Goal: Task Accomplishment & Management: Manage account settings

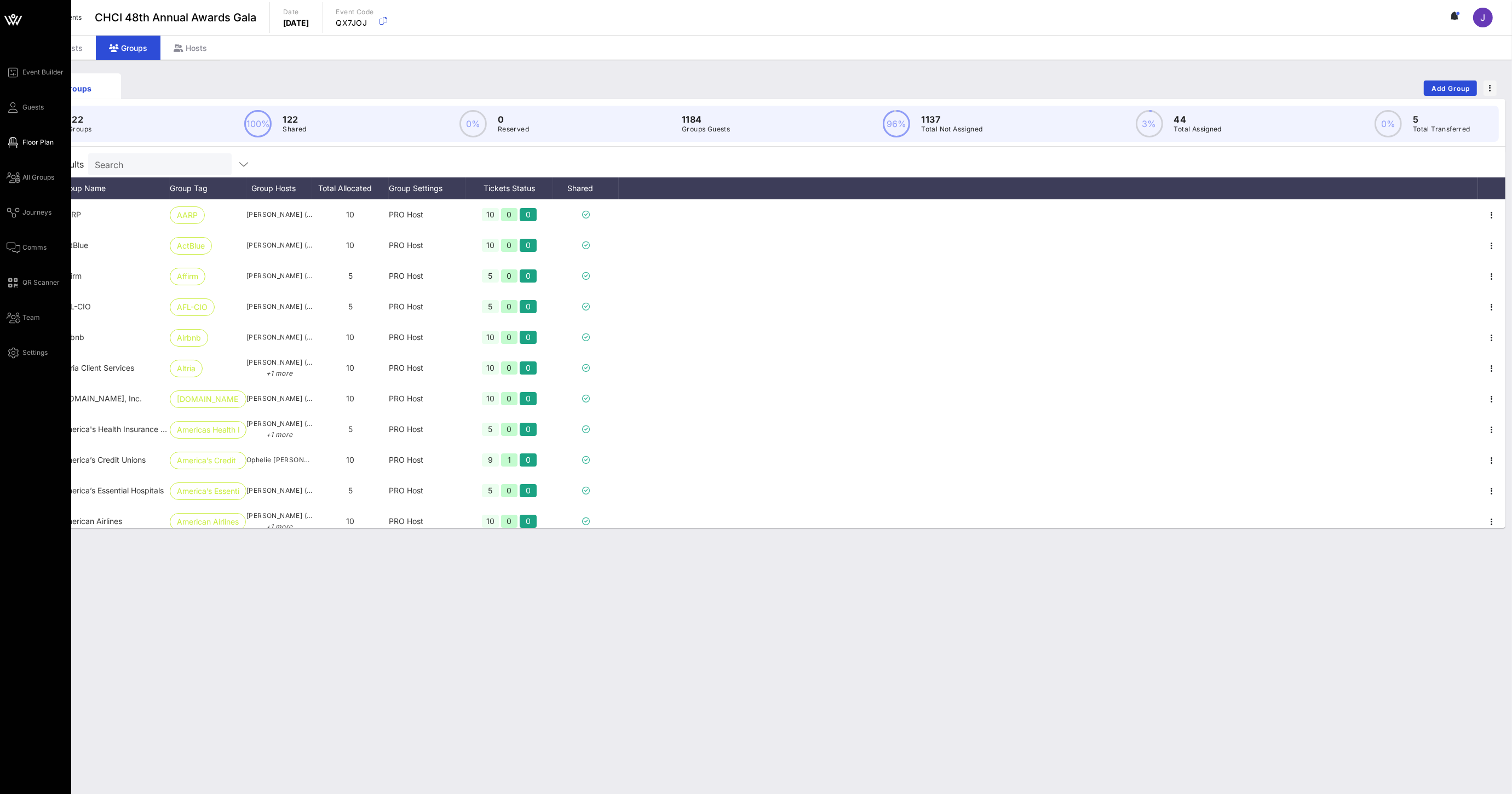
click at [16, 142] on icon at bounding box center [13, 143] width 14 height 2
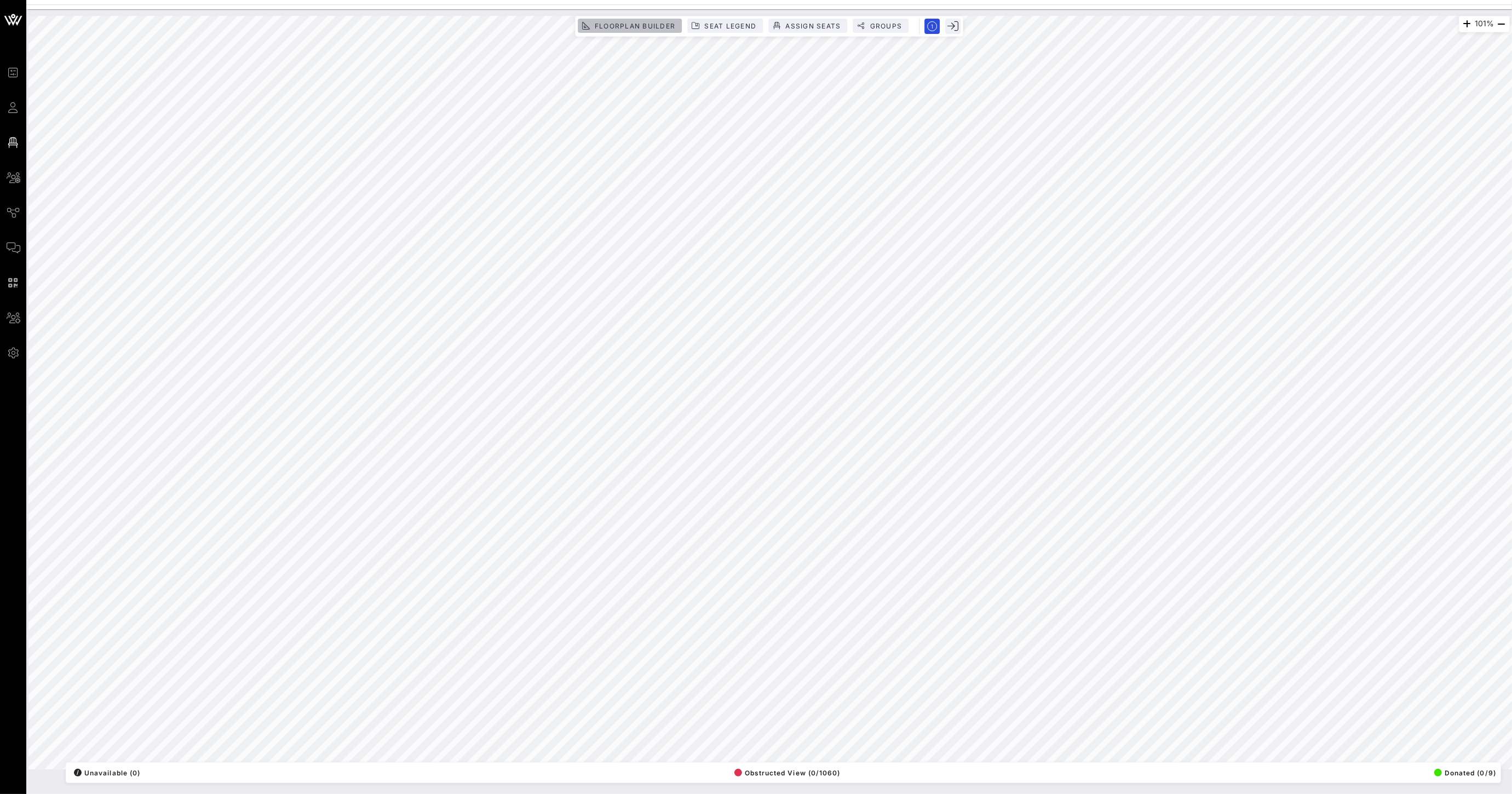
click at [630, 28] on span "Floorplan Builder" at bounding box center [635, 26] width 81 height 8
click at [869, 31] on span "Exit" at bounding box center [879, 31] width 21 height 8
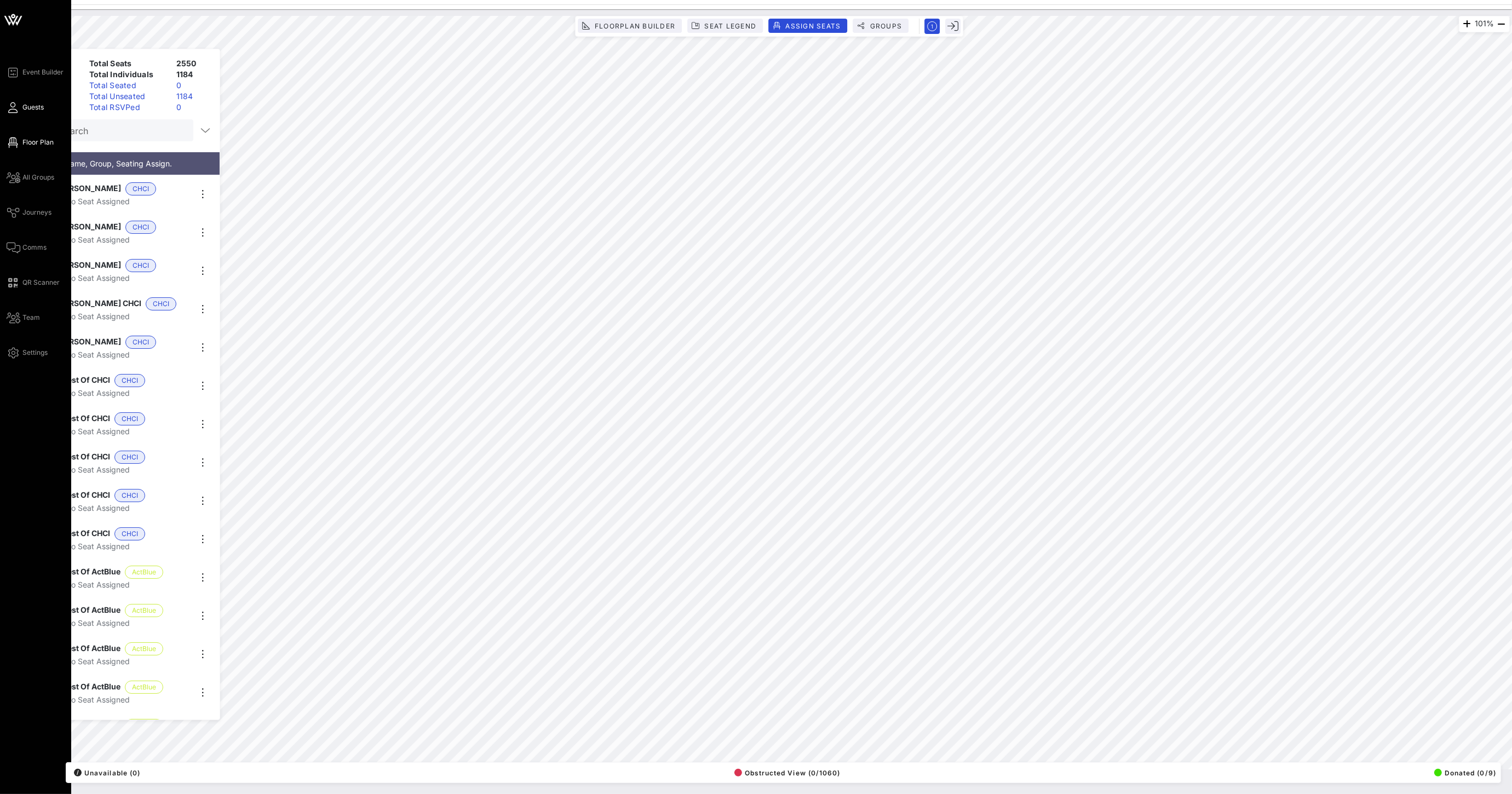
click at [17, 109] on icon at bounding box center [13, 107] width 14 height 2
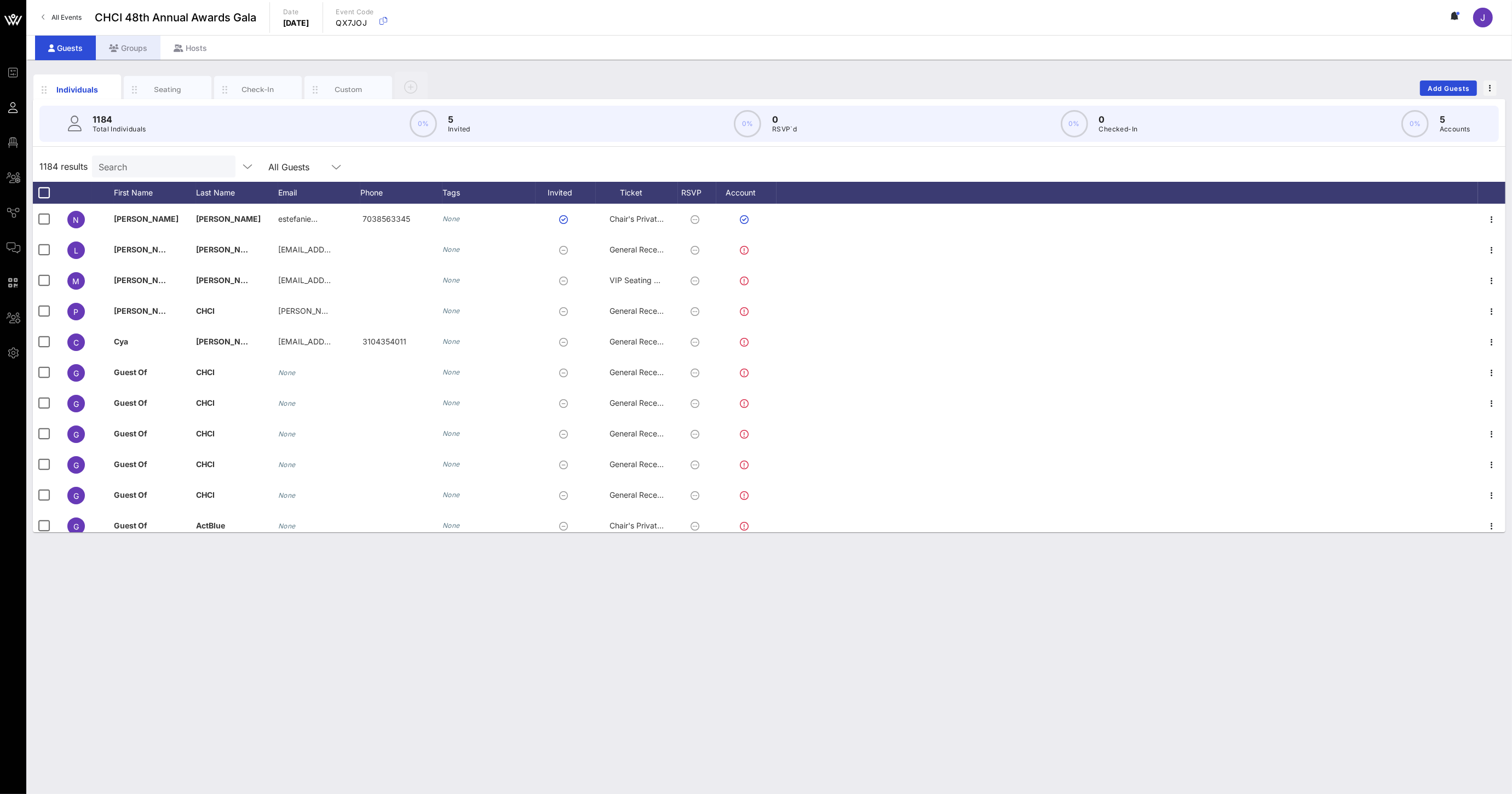
click at [133, 45] on div "Groups" at bounding box center [128, 48] width 65 height 25
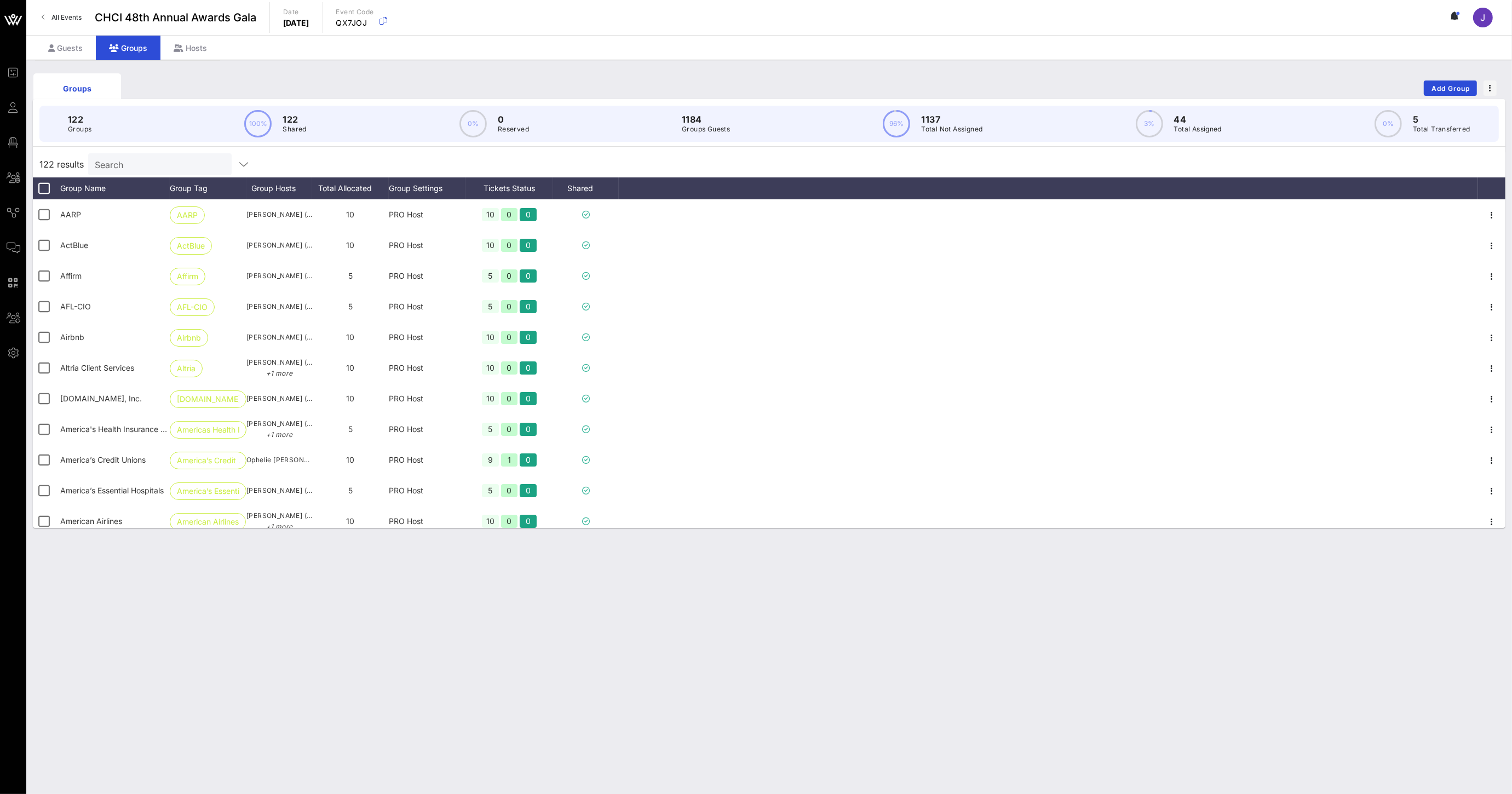
click at [153, 168] on input "Search" at bounding box center [158, 164] width 128 height 14
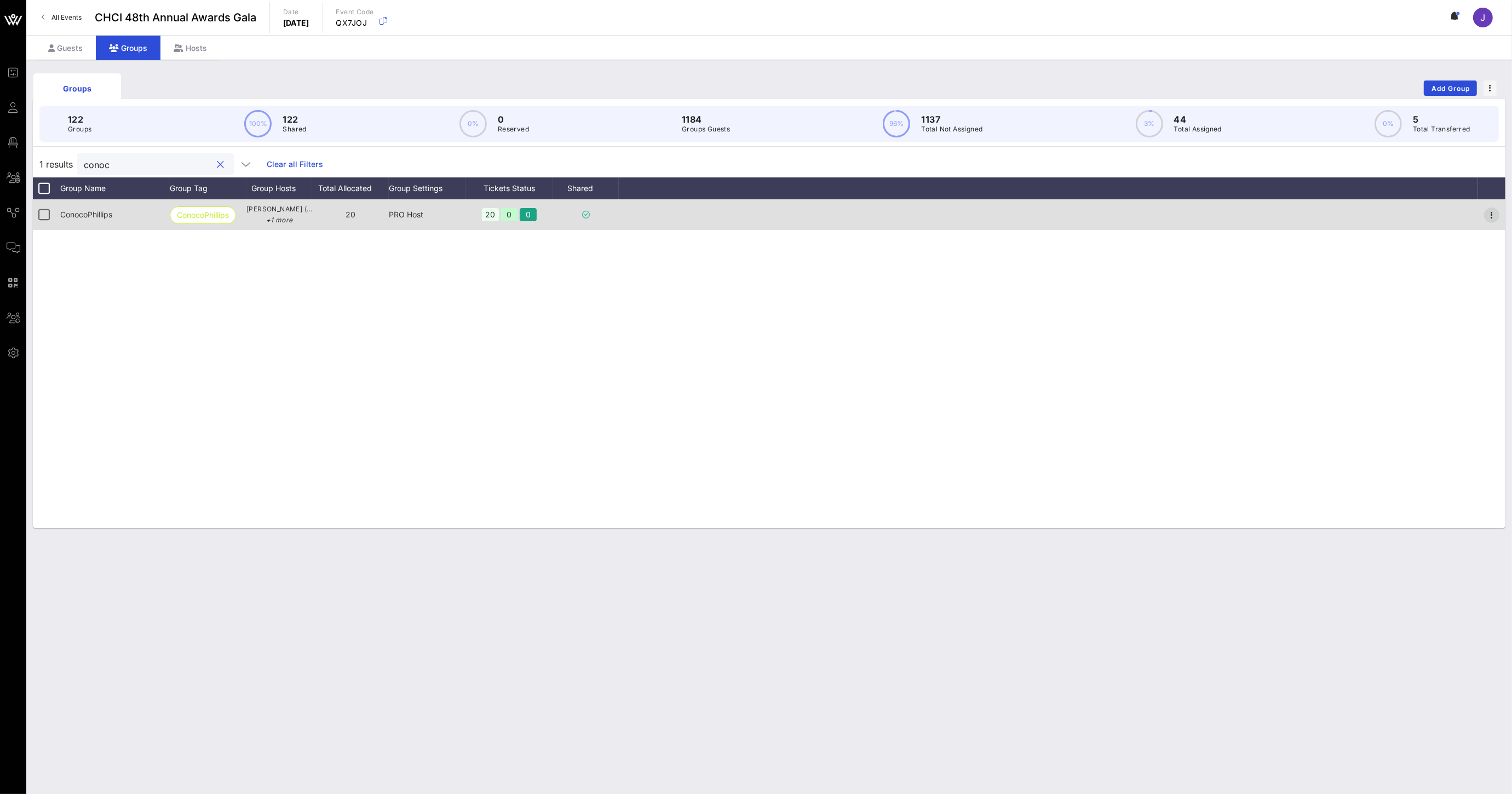
type input "conoc"
click at [1493, 215] on icon "button" at bounding box center [1491, 215] width 13 height 13
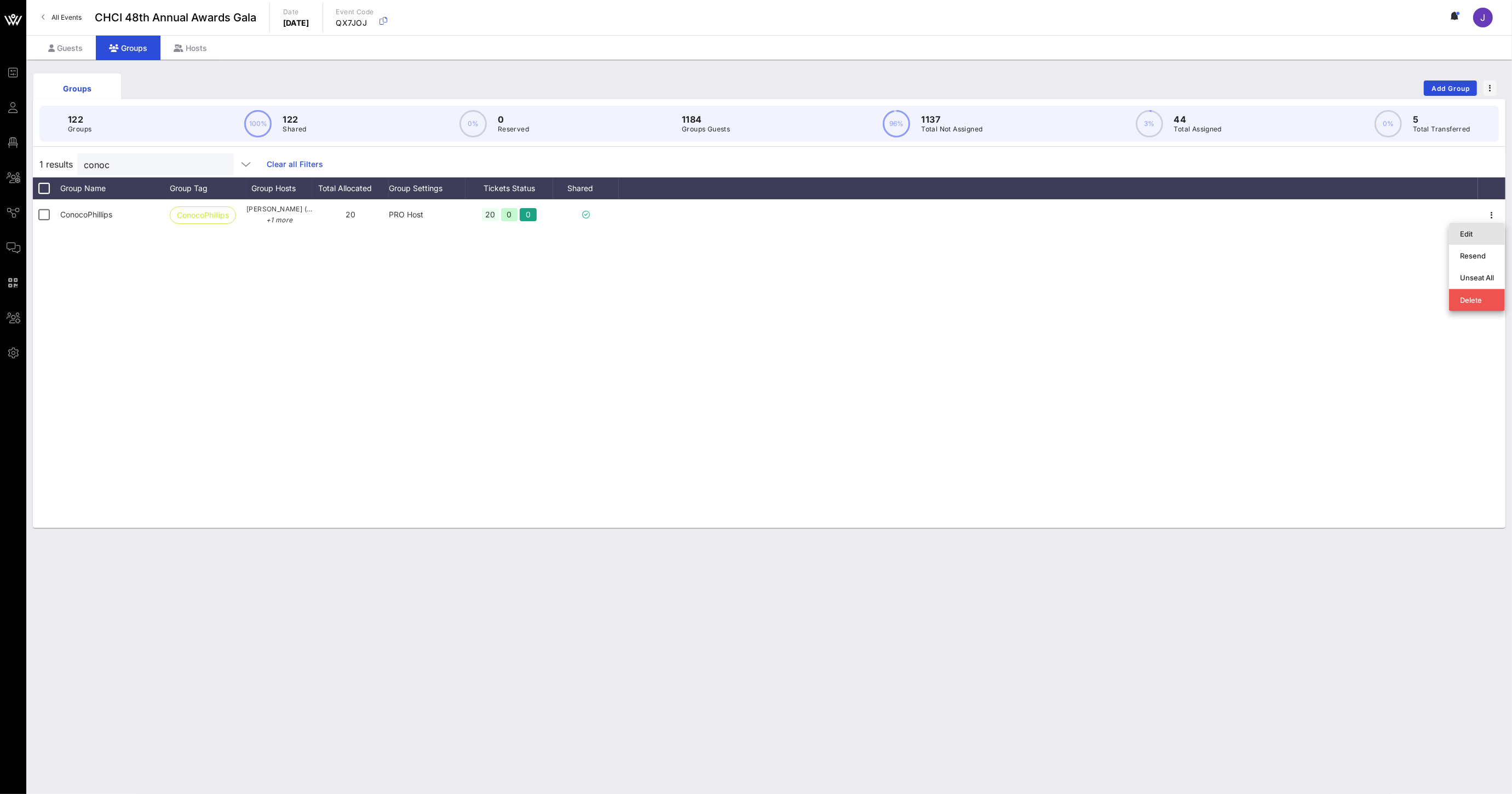
click at [1467, 236] on div "Edit" at bounding box center [1477, 234] width 34 height 9
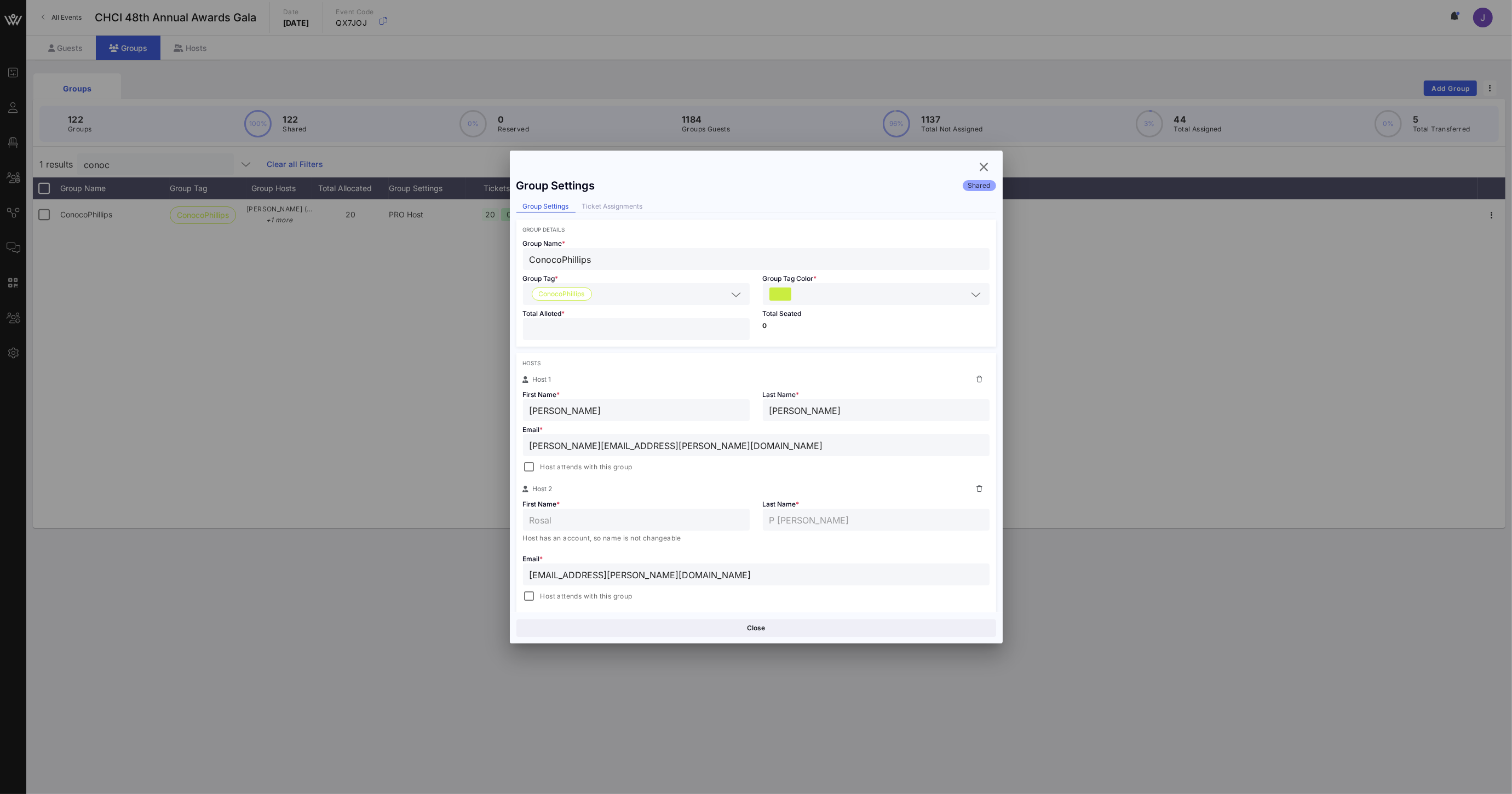
drag, startPoint x: 546, startPoint y: 330, endPoint x: 501, endPoint y: 330, distance: 45.0
click at [502, 330] on div "Event Builder Guests Floor Plan All Groups Journeys Comms QR Scanner Team Setti…" at bounding box center [756, 397] width 1512 height 794
type input "**"
click at [862, 626] on button "Save" at bounding box center [877, 628] width 238 height 18
click at [983, 170] on icon "button" at bounding box center [984, 167] width 13 height 13
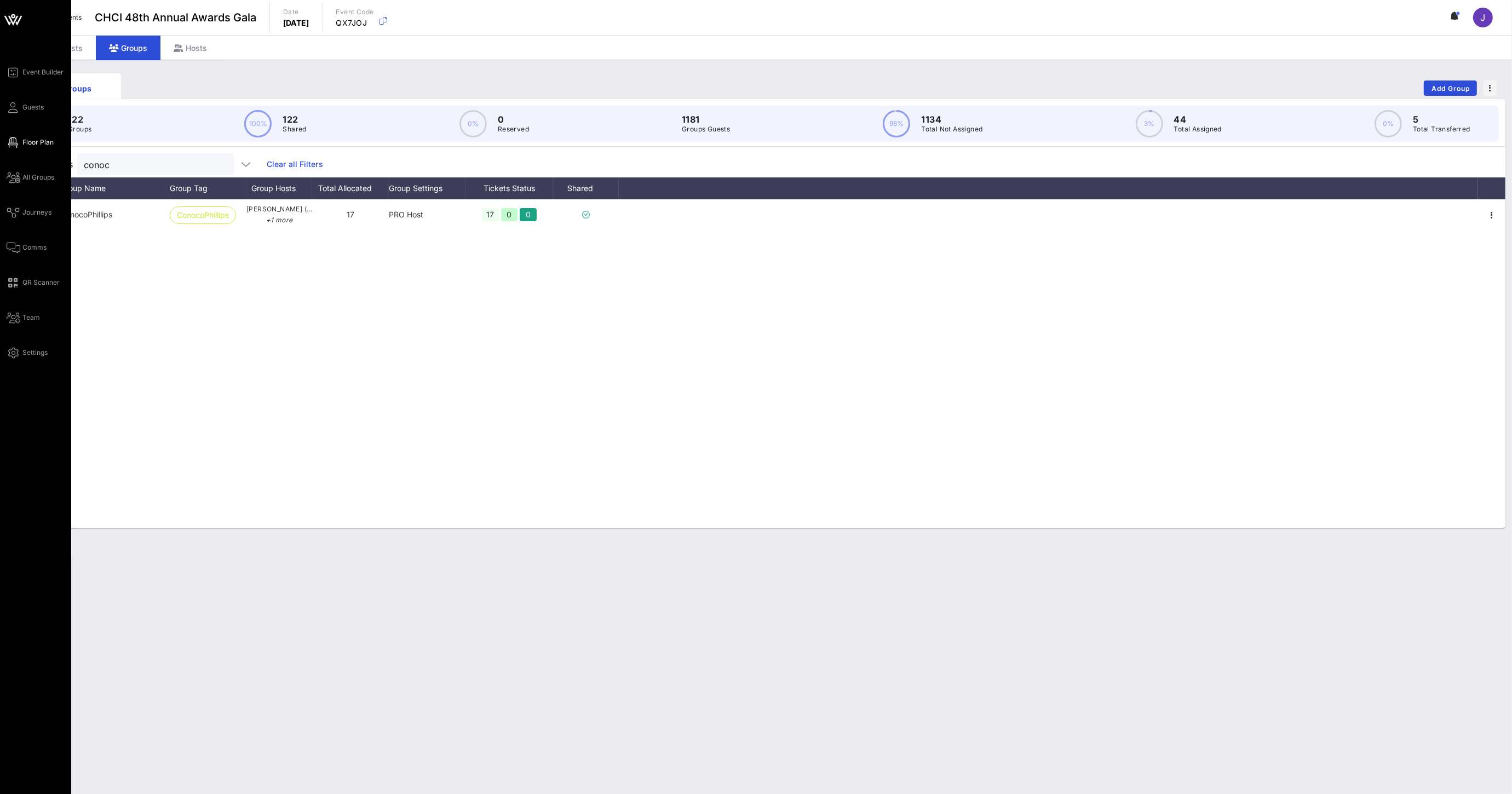
click at [34, 141] on span "Floor Plan" at bounding box center [38, 142] width 31 height 10
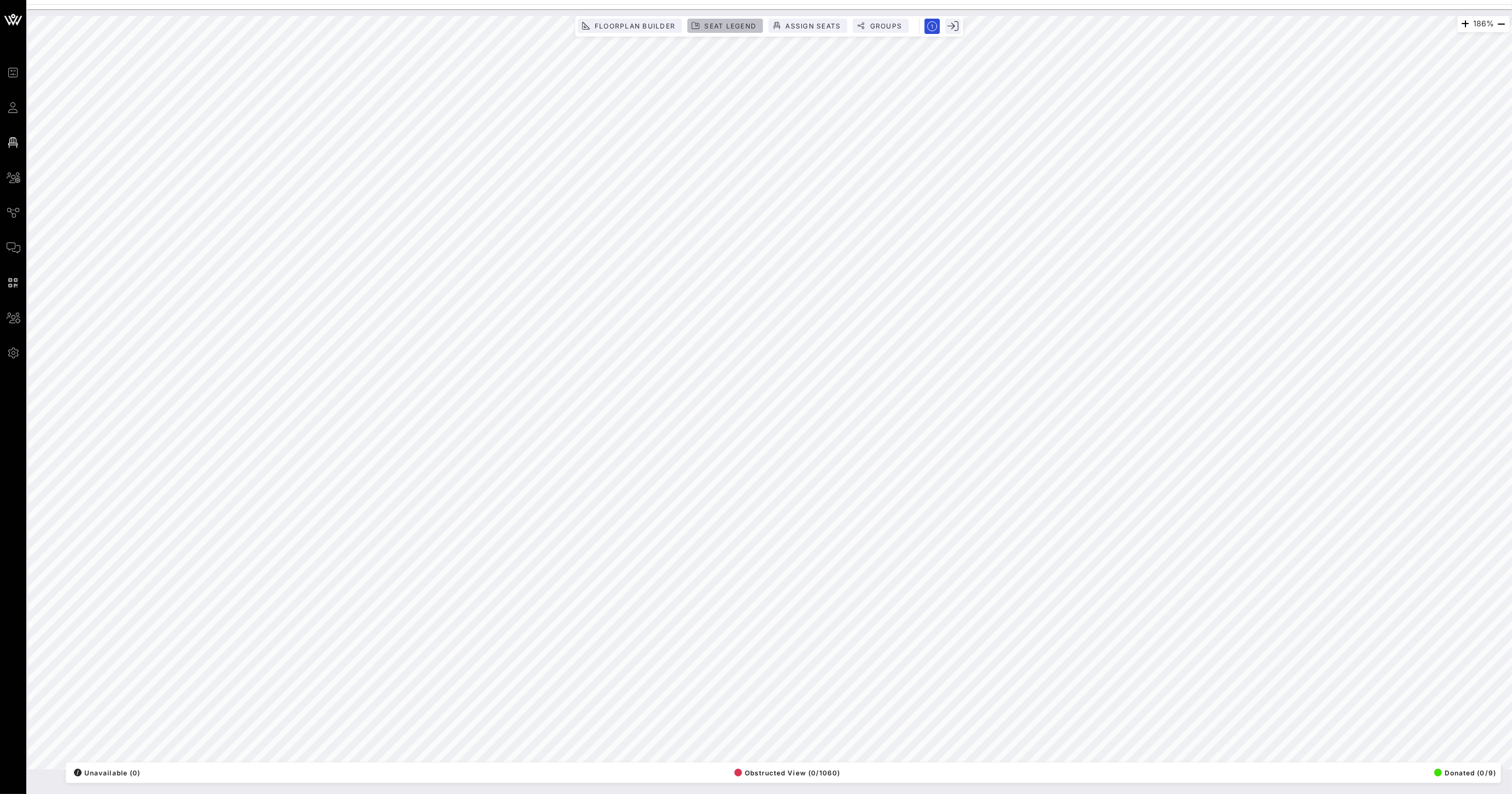
click at [703, 28] on span "Seat Legend" at bounding box center [725, 26] width 62 height 8
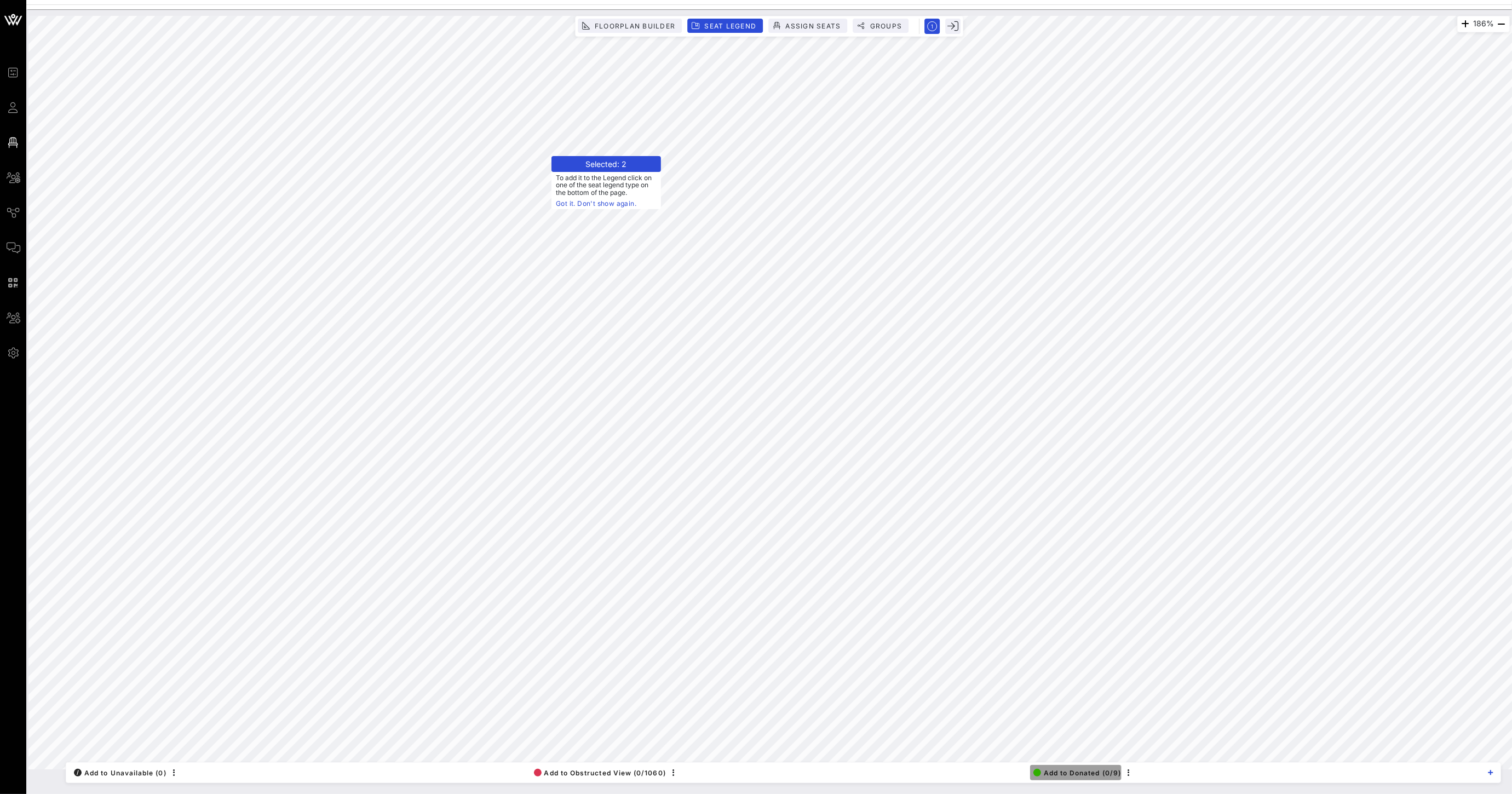
click at [1093, 774] on span "Add to Donated (0/9)" at bounding box center [1078, 773] width 88 height 8
click at [0, 436] on html "Event Builder Guests Floor Plan All Groups Journeys Comms QR Scanner Team Setti…" at bounding box center [756, 397] width 1512 height 794
click at [1065, 762] on div "/ Add to Unavailable (0) Add to Obstructed View (0/1060) Add to Donated (0/11)" at bounding box center [783, 772] width 1435 height 21
click at [1062, 771] on span "Add to Donated (0/11)" at bounding box center [1077, 773] width 90 height 8
